Goal: Information Seeking & Learning: Check status

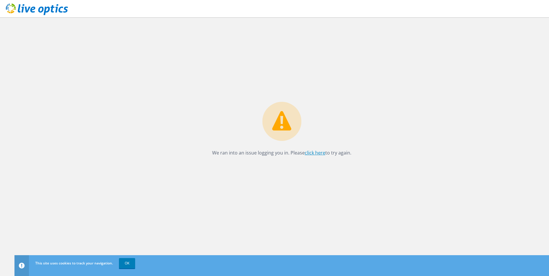
click at [317, 151] on link "click here" at bounding box center [315, 153] width 21 height 6
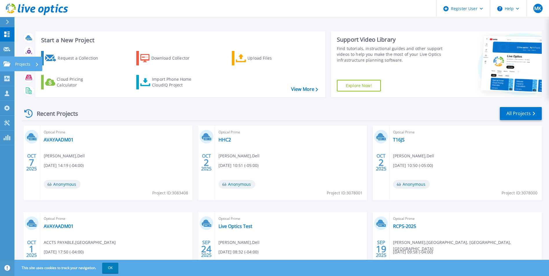
click at [14, 62] on div "Projects" at bounding box center [28, 64] width 28 height 14
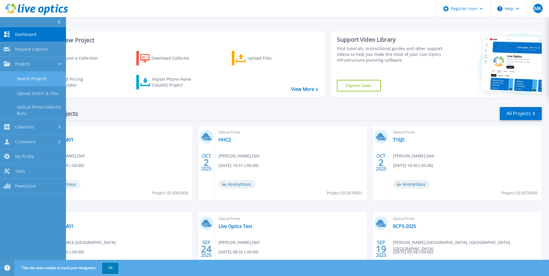
click at [38, 86] on link "Search Projects" at bounding box center [33, 79] width 66 height 15
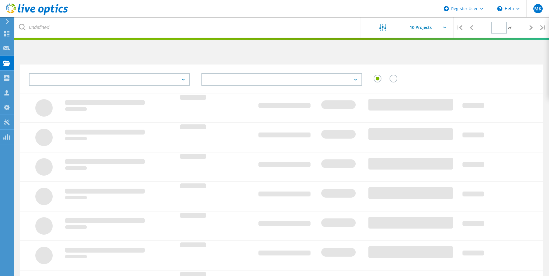
type input "1"
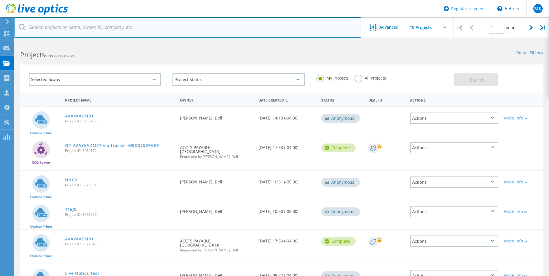
click at [91, 35] on input "text" at bounding box center [187, 27] width 347 height 20
paste input "[PERSON_NAME][EMAIL_ADDRESS][PERSON_NAME][DOMAIN_NAME]"
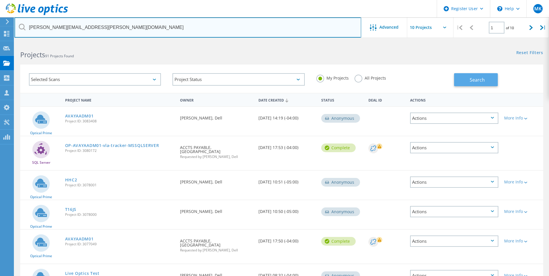
type input "[PERSON_NAME][EMAIL_ADDRESS][PERSON_NAME][DOMAIN_NAME]"
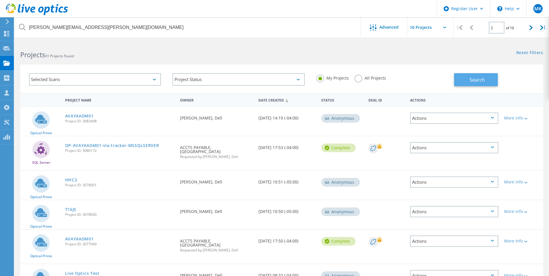
click at [474, 77] on span "Search" at bounding box center [477, 80] width 15 height 6
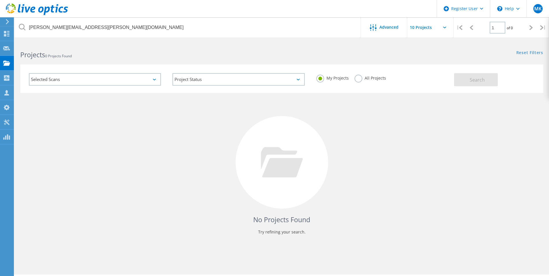
drag, startPoint x: 362, startPoint y: 78, endPoint x: 359, endPoint y: 80, distance: 3.7
click at [359, 80] on label "All Projects" at bounding box center [371, 78] width 32 height 6
click at [0, 0] on input "All Projects" at bounding box center [0, 0] width 0 height 0
click at [485, 80] on button "Search" at bounding box center [476, 79] width 44 height 13
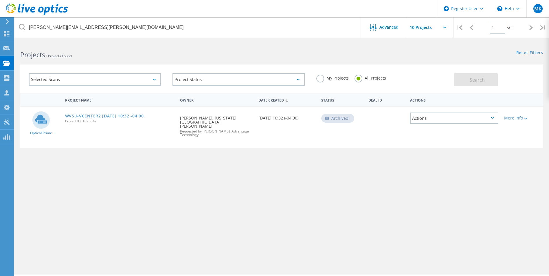
click at [120, 117] on link "WVSU-VCENTER2 [DATE] 10:32 -04:00" at bounding box center [104, 116] width 79 height 4
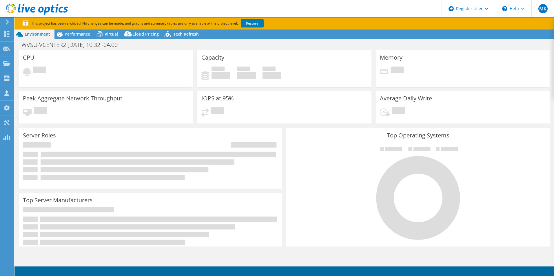
select select "USD"
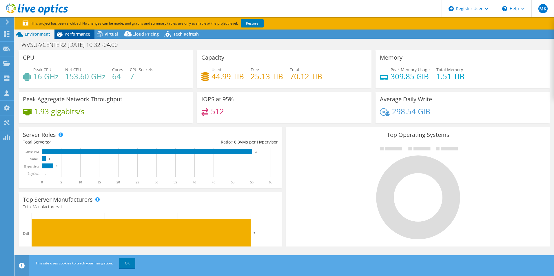
click at [80, 36] on span "Performance" at bounding box center [77, 34] width 25 height 6
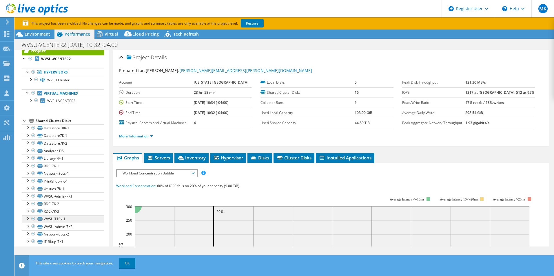
scroll to position [22, 0]
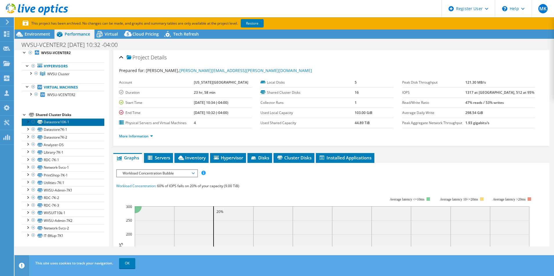
click at [52, 122] on link "Datastore10K-1" at bounding box center [63, 122] width 83 height 8
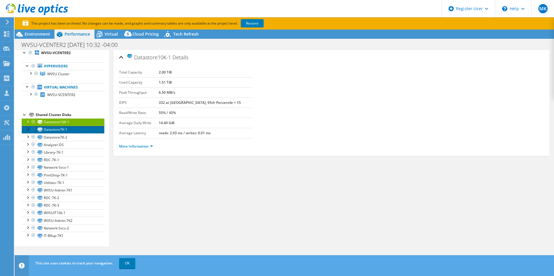
click at [61, 133] on link "Datastore7K-1" at bounding box center [63, 130] width 83 height 8
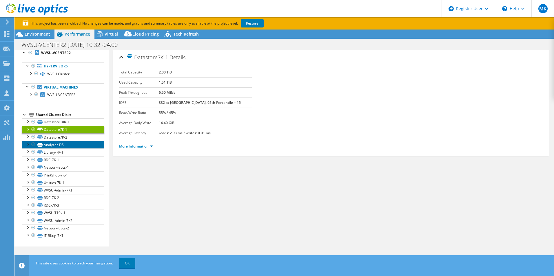
click at [69, 143] on link "Analyzer-DS" at bounding box center [63, 145] width 83 height 8
